Goal: Task Accomplishment & Management: Manage account settings

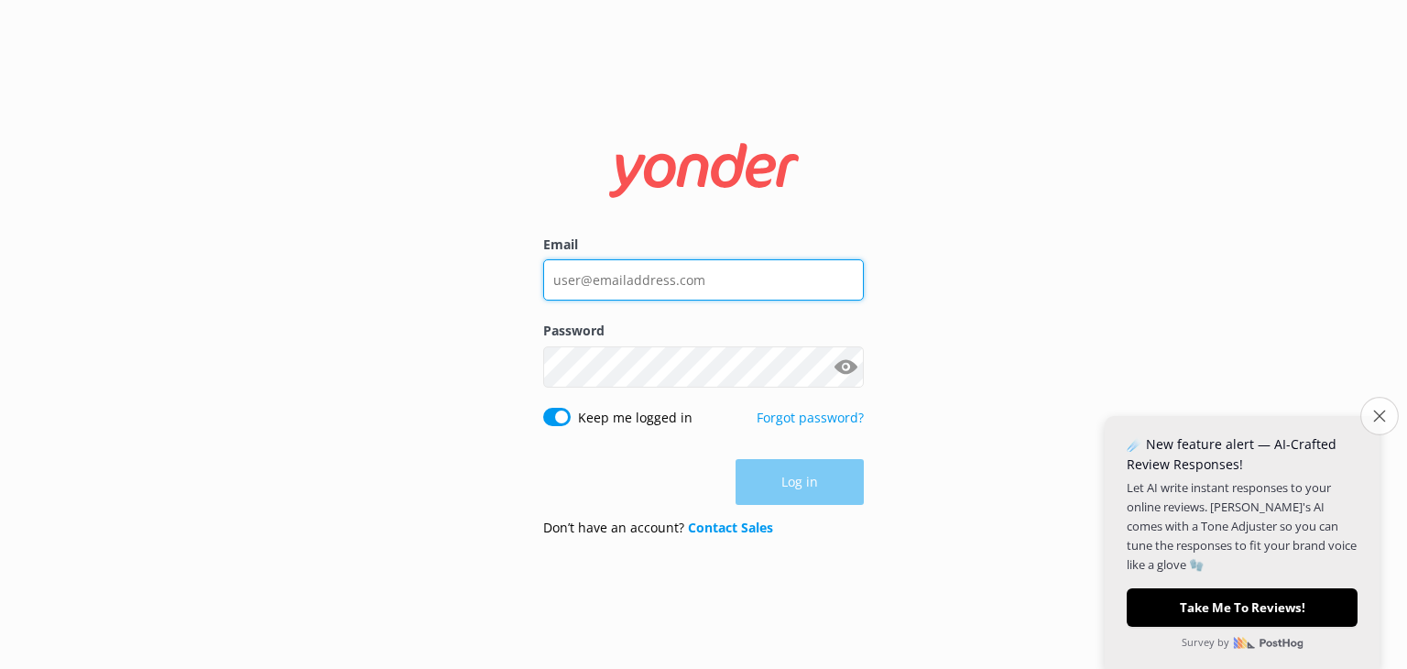
type input "[PERSON_NAME][EMAIL_ADDRESS][DOMAIN_NAME]"
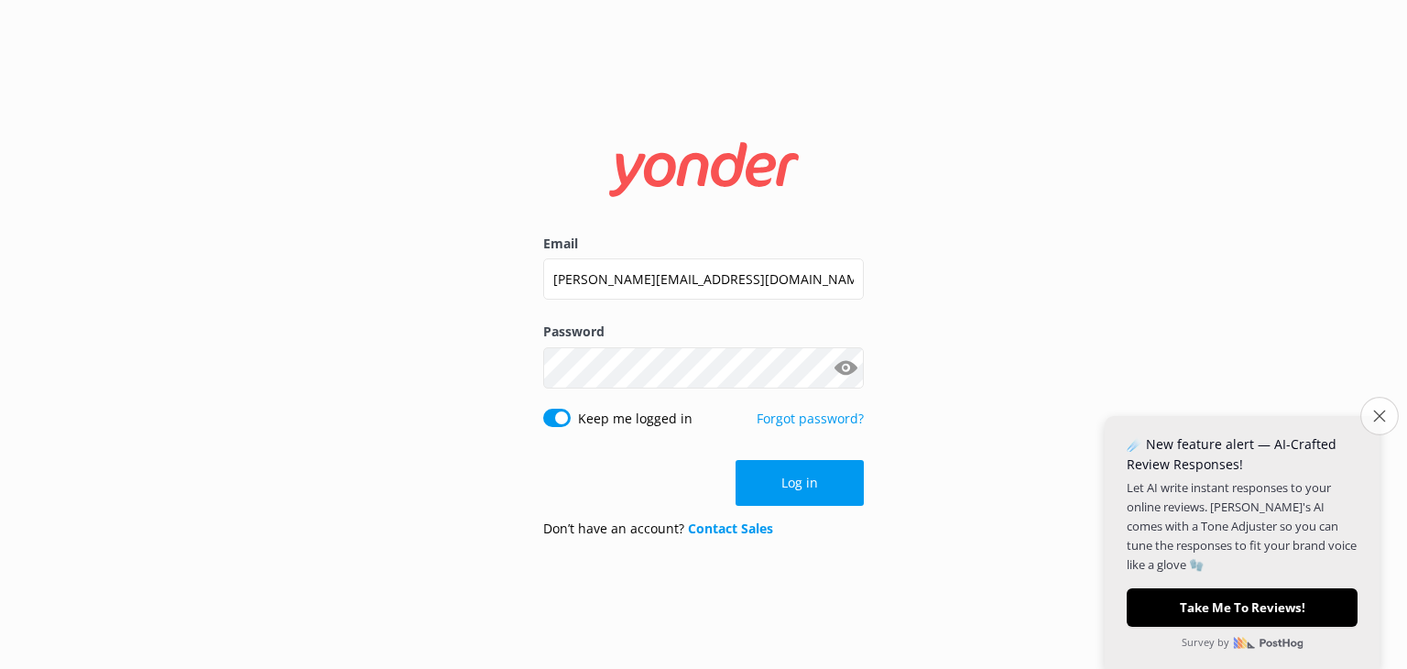
click at [1374, 415] on icon "Close survey" at bounding box center [1379, 416] width 12 height 12
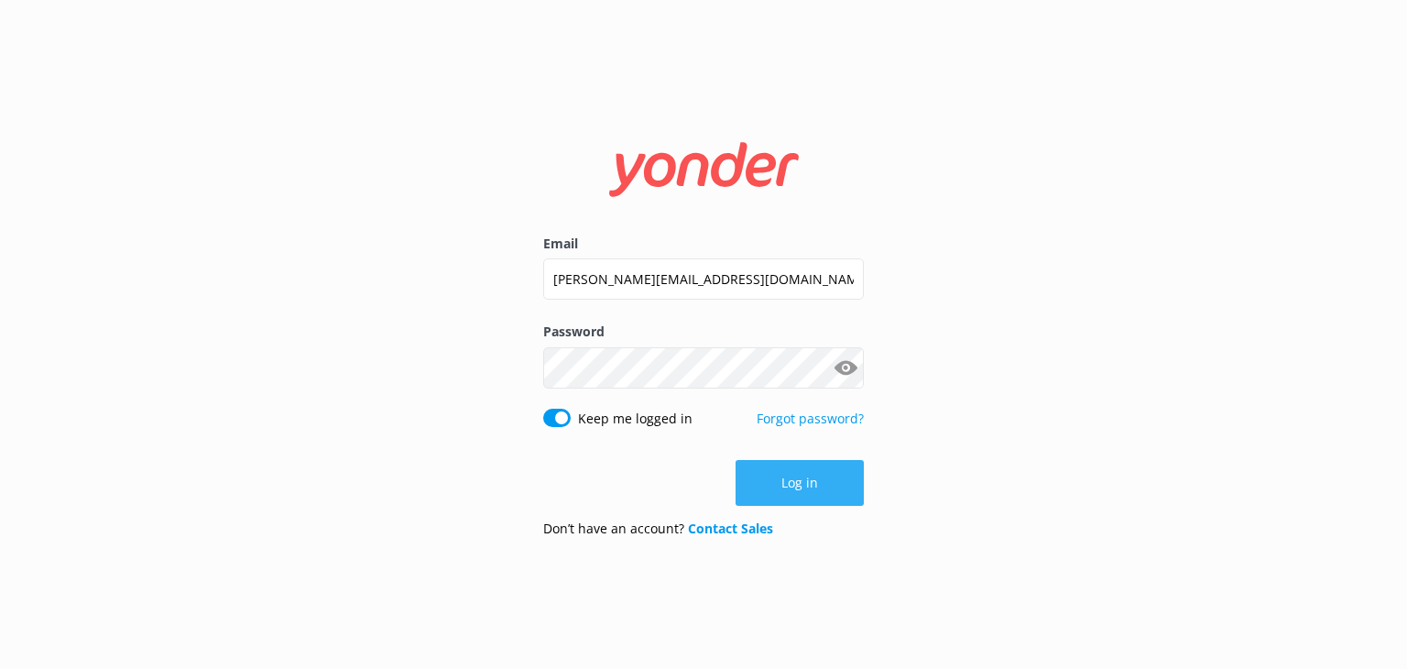
click at [782, 480] on button "Log in" at bounding box center [800, 483] width 128 height 46
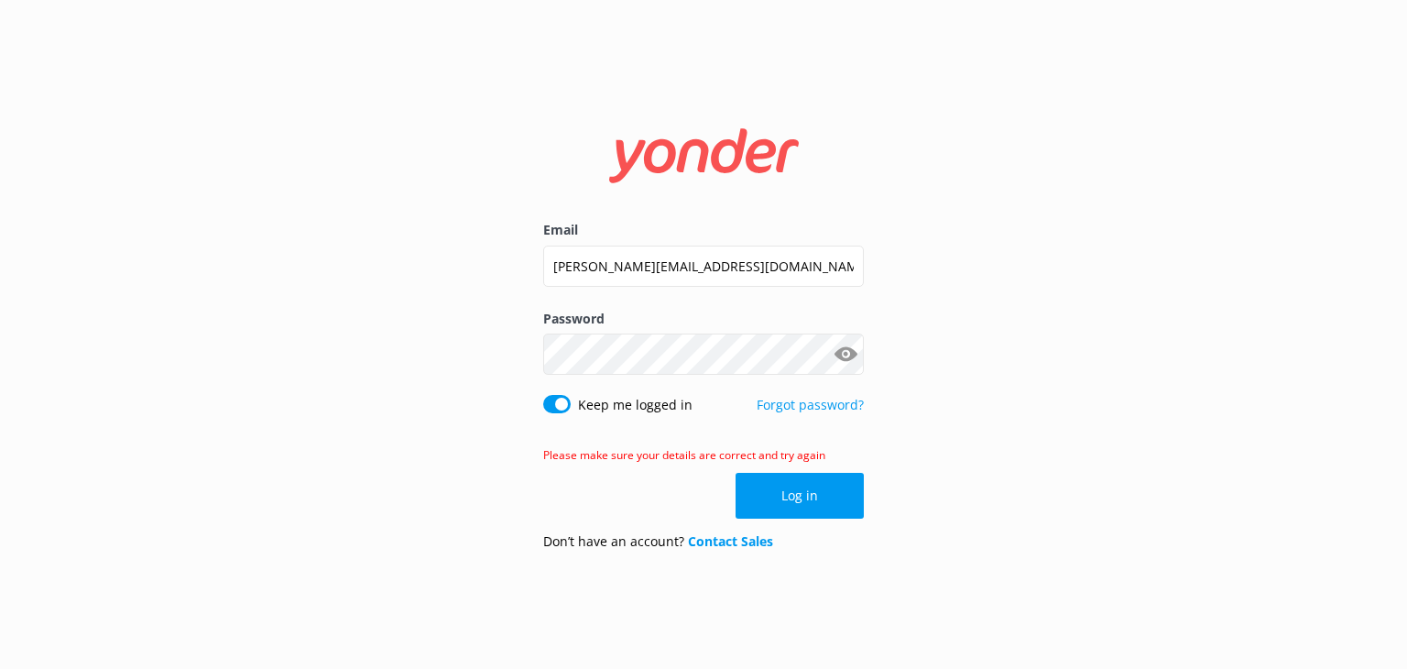
click at [849, 353] on button "Show password" at bounding box center [845, 354] width 37 height 37
click at [803, 501] on button "Log in" at bounding box center [800, 496] width 128 height 46
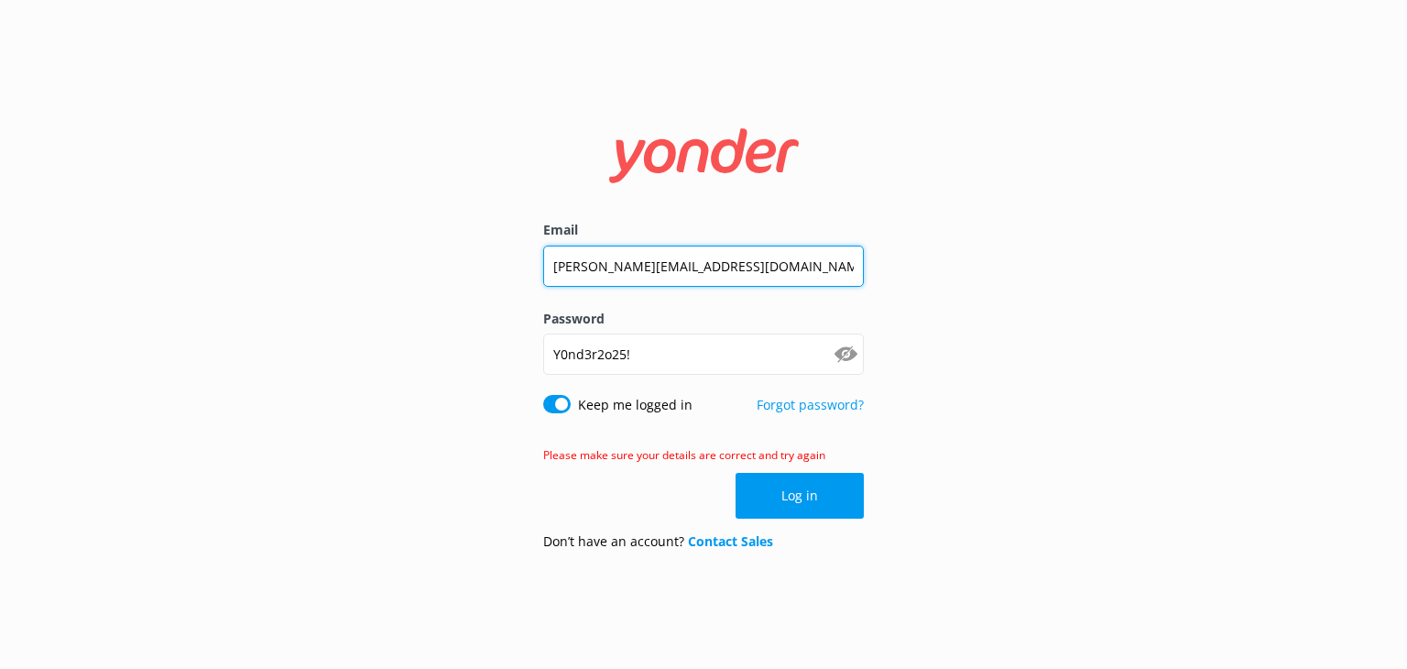
click at [585, 268] on input "[PERSON_NAME][EMAIL_ADDRESS][DOMAIN_NAME]" at bounding box center [703, 266] width 321 height 41
type input "[EMAIL_ADDRESS][DOMAIN_NAME]"
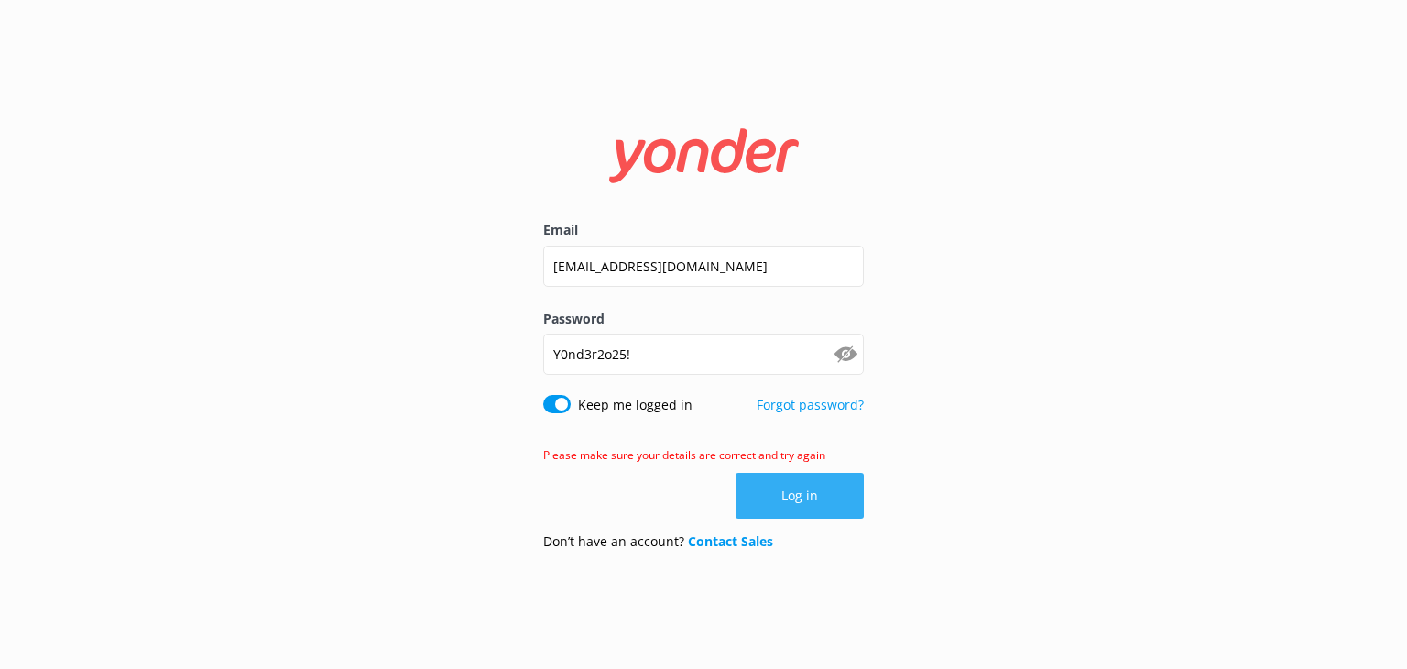
click at [792, 495] on button "Log in" at bounding box center [800, 496] width 128 height 46
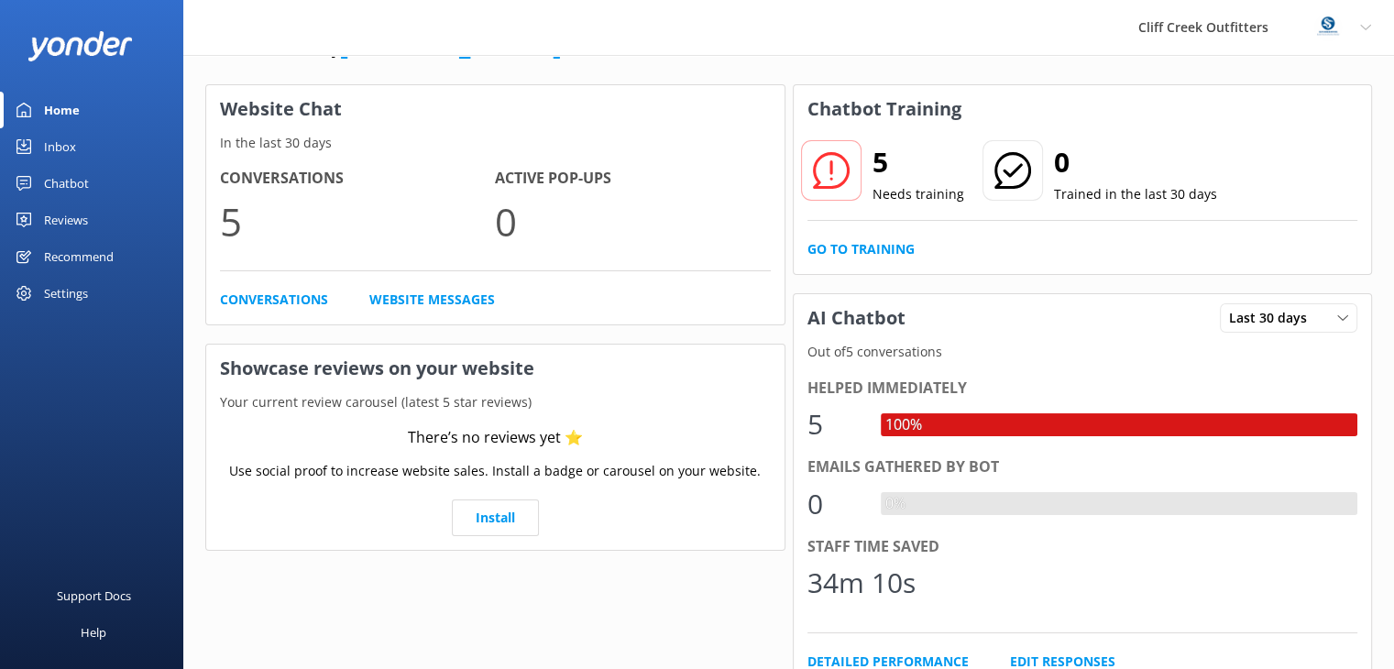
scroll to position [47, 0]
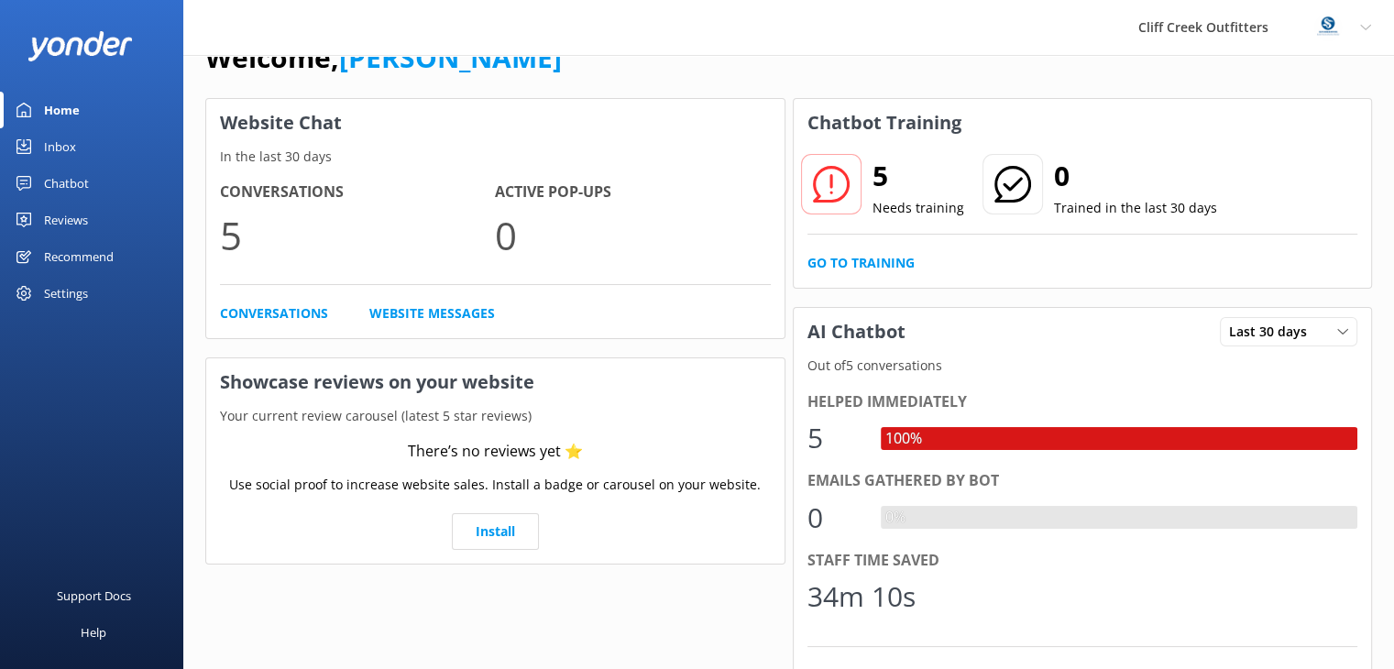
click at [829, 180] on use at bounding box center [830, 184] width 37 height 37
click at [856, 261] on link "Go to Training" at bounding box center [860, 263] width 107 height 20
